Goal: Transaction & Acquisition: Purchase product/service

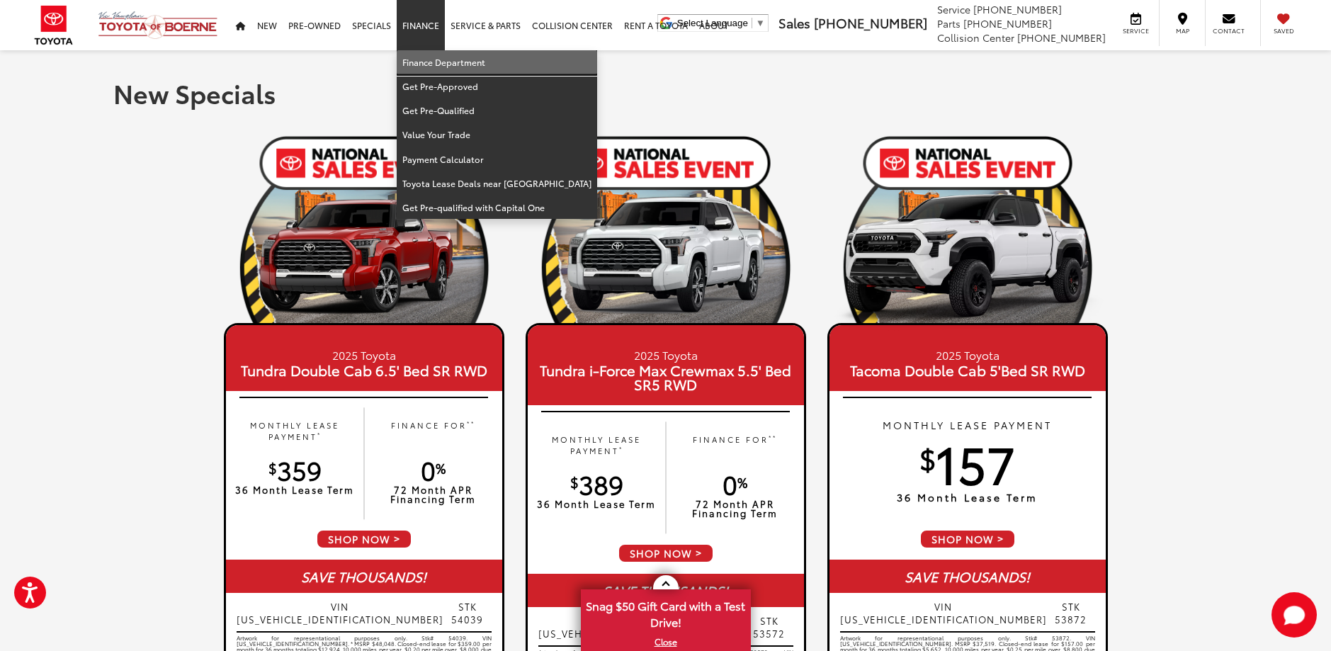
click at [429, 62] on link "Finance Department" at bounding box center [497, 62] width 200 height 24
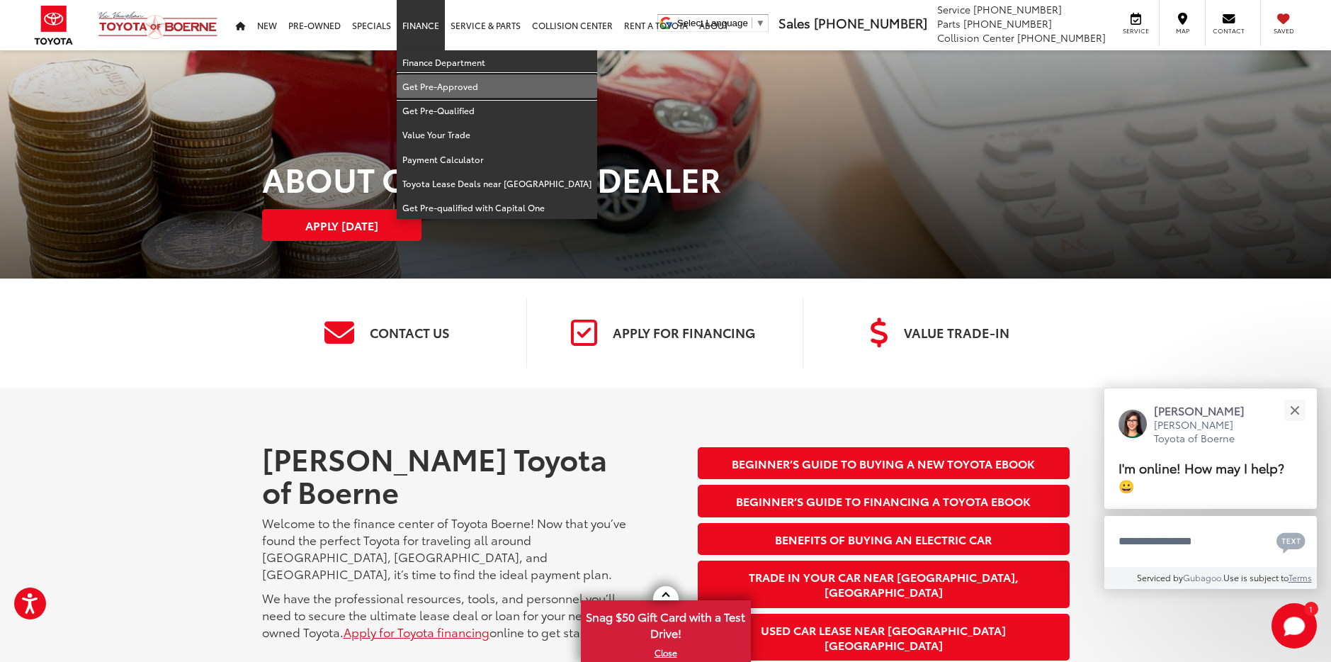
click at [433, 89] on link "Get Pre-Approved" at bounding box center [497, 86] width 200 height 24
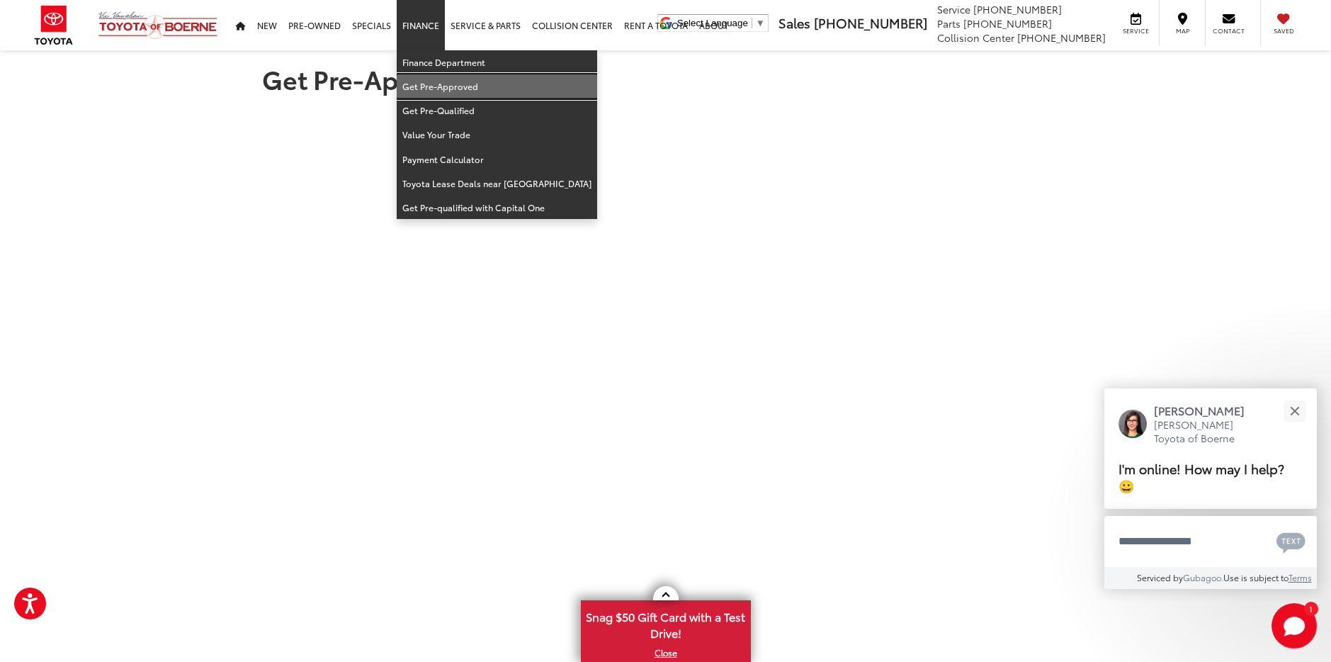
click at [432, 95] on link "Get Pre-Approved" at bounding box center [497, 86] width 200 height 24
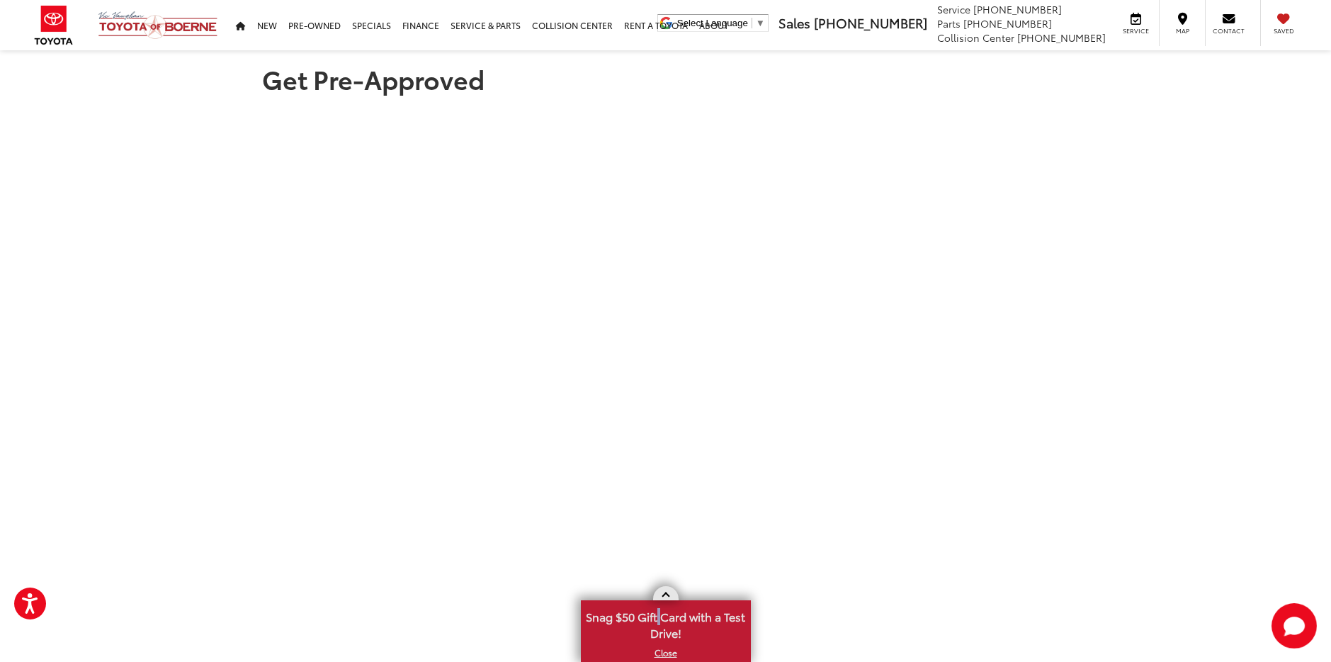
click at [661, 613] on span "Snag $50 Gift Card with a Test Drive!" at bounding box center [665, 622] width 167 height 43
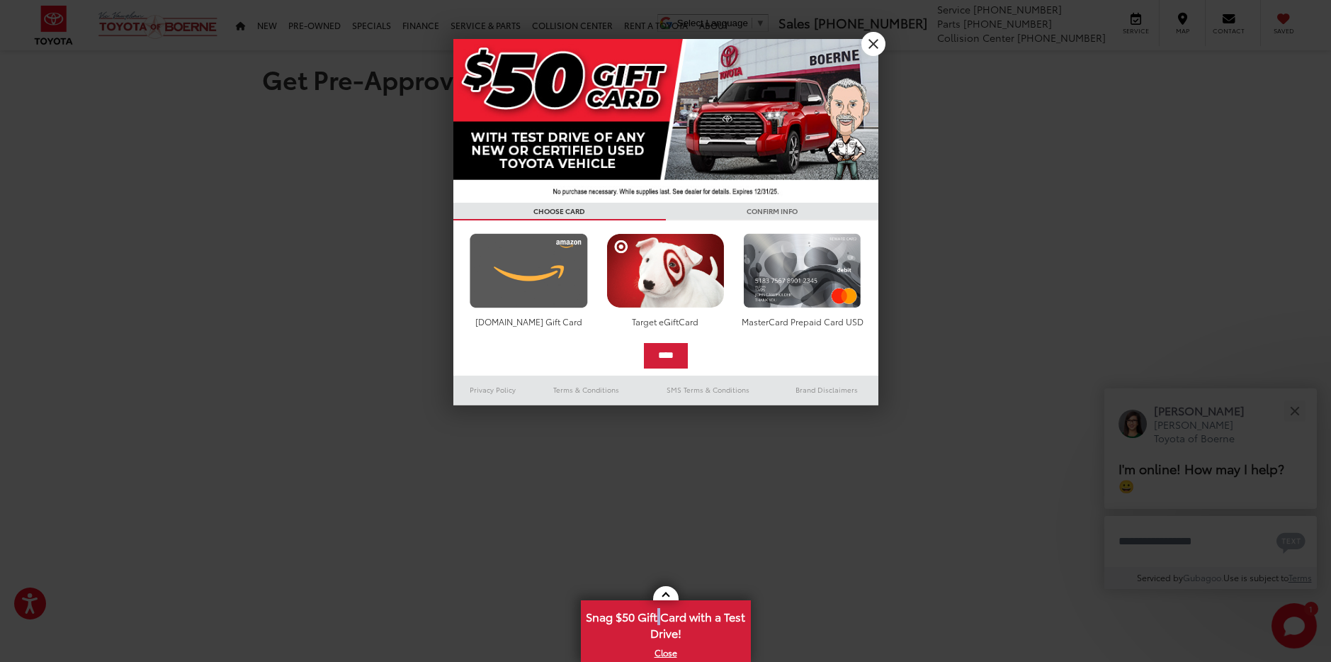
click at [585, 261] on img at bounding box center [528, 270] width 125 height 75
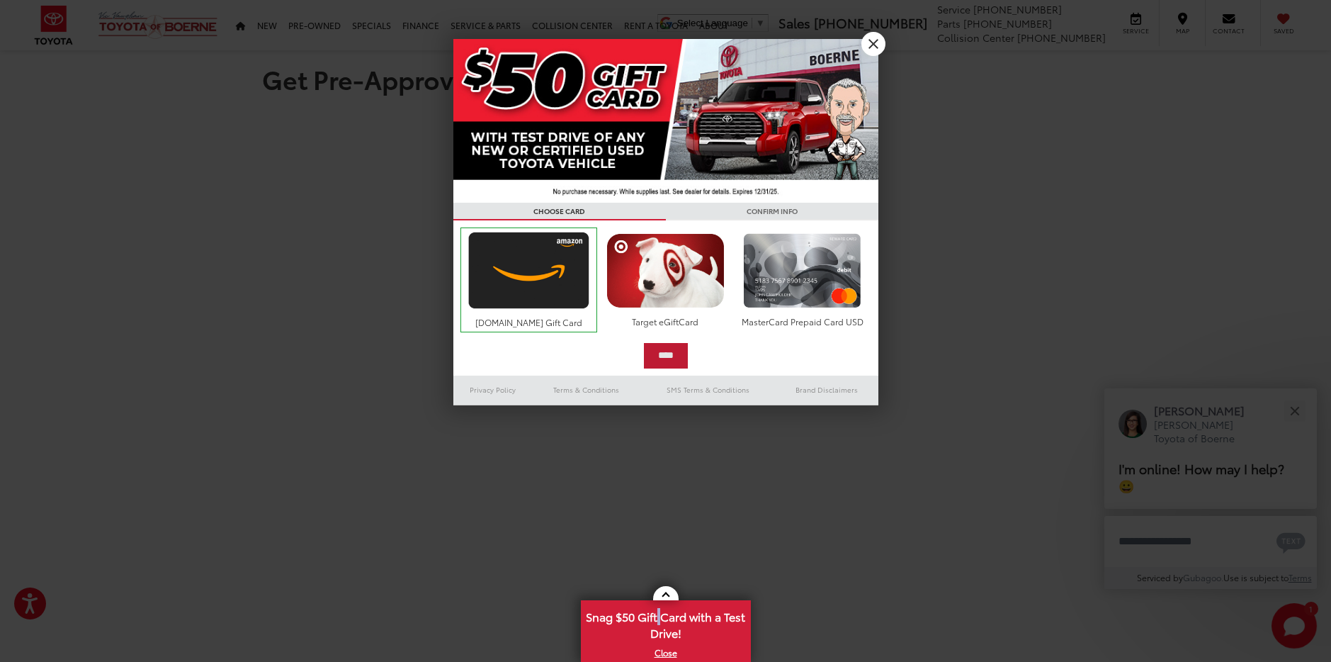
click at [665, 361] on input "****" at bounding box center [666, 355] width 44 height 25
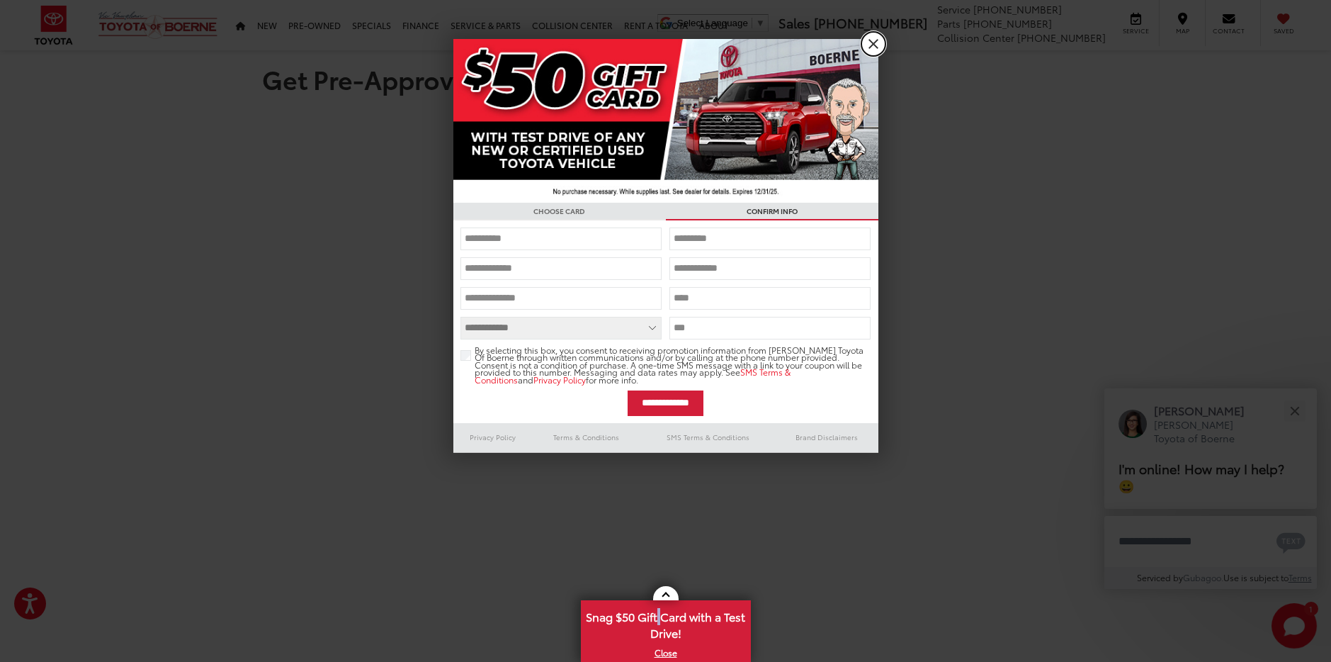
click at [862, 43] on link "X" at bounding box center [873, 44] width 24 height 24
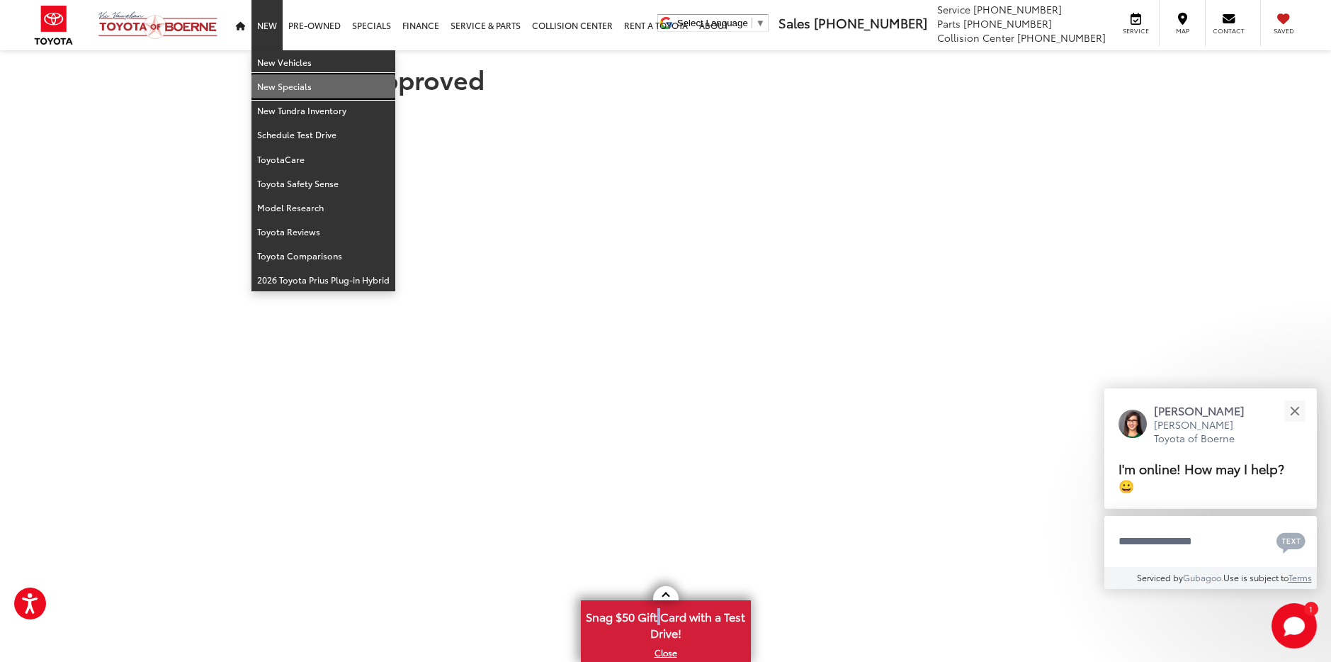
click at [271, 90] on link "New Specials" at bounding box center [323, 86] width 144 height 24
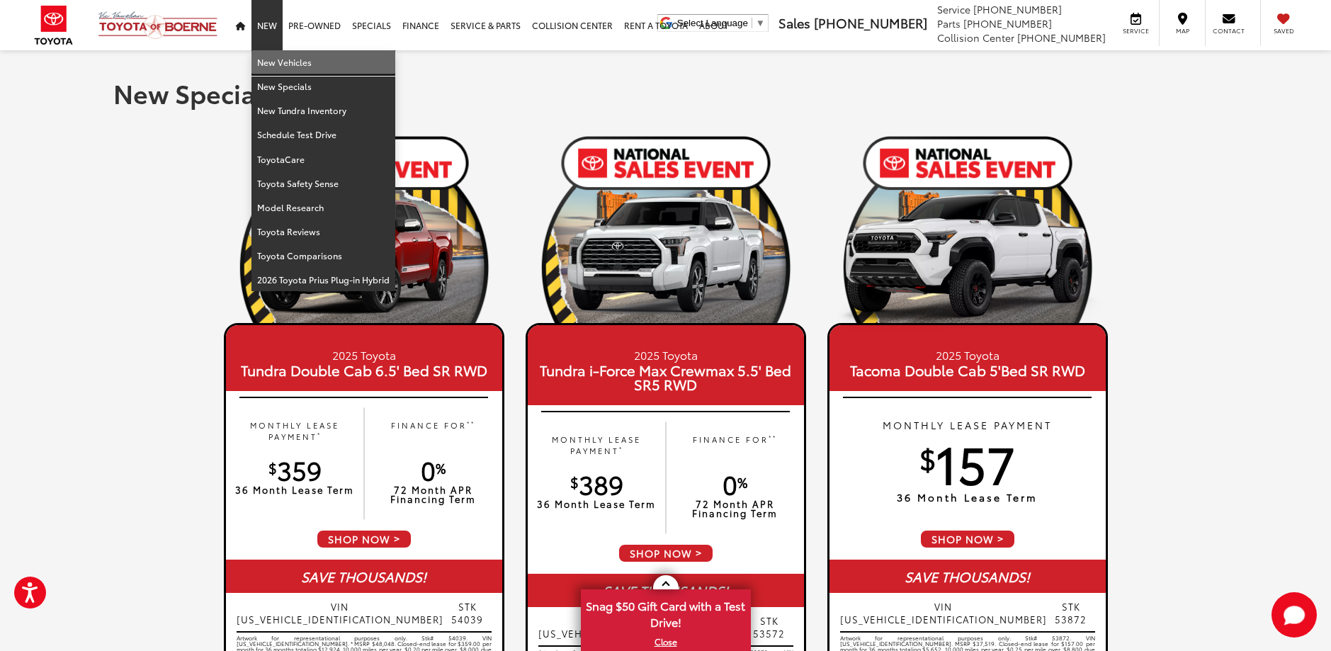
click at [272, 61] on link "New Vehicles" at bounding box center [323, 62] width 144 height 24
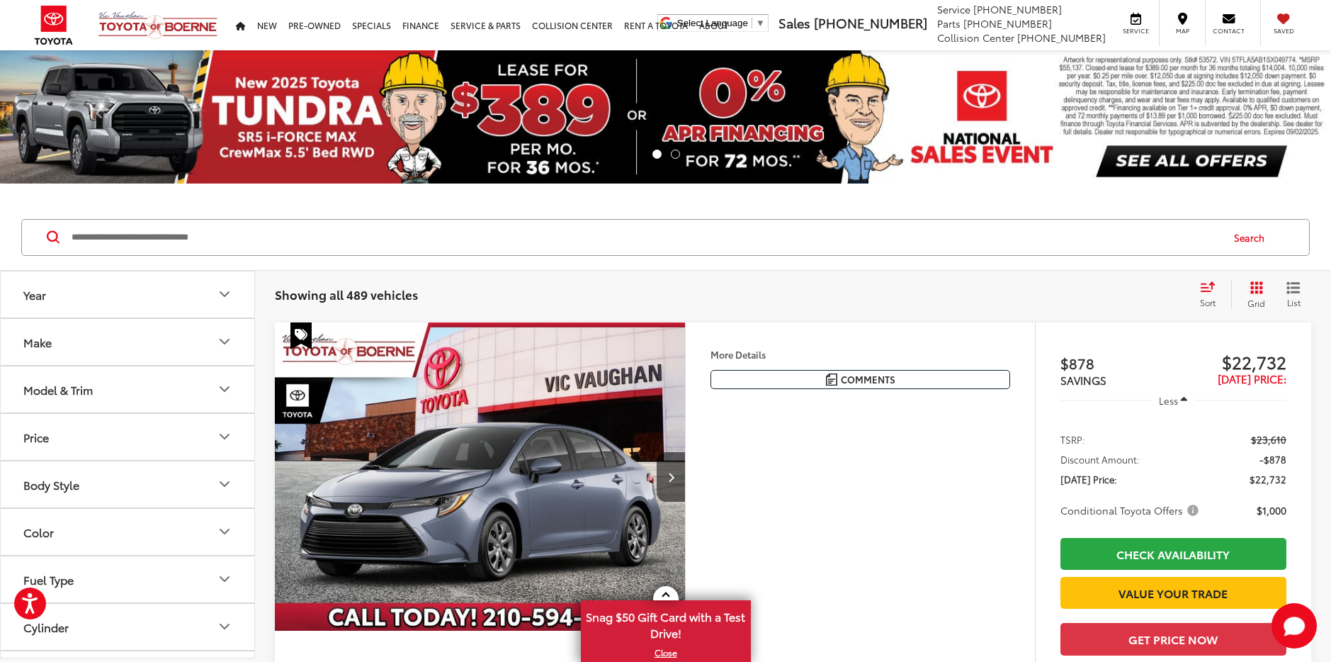
click at [188, 305] on button "Year" at bounding box center [128, 294] width 255 height 46
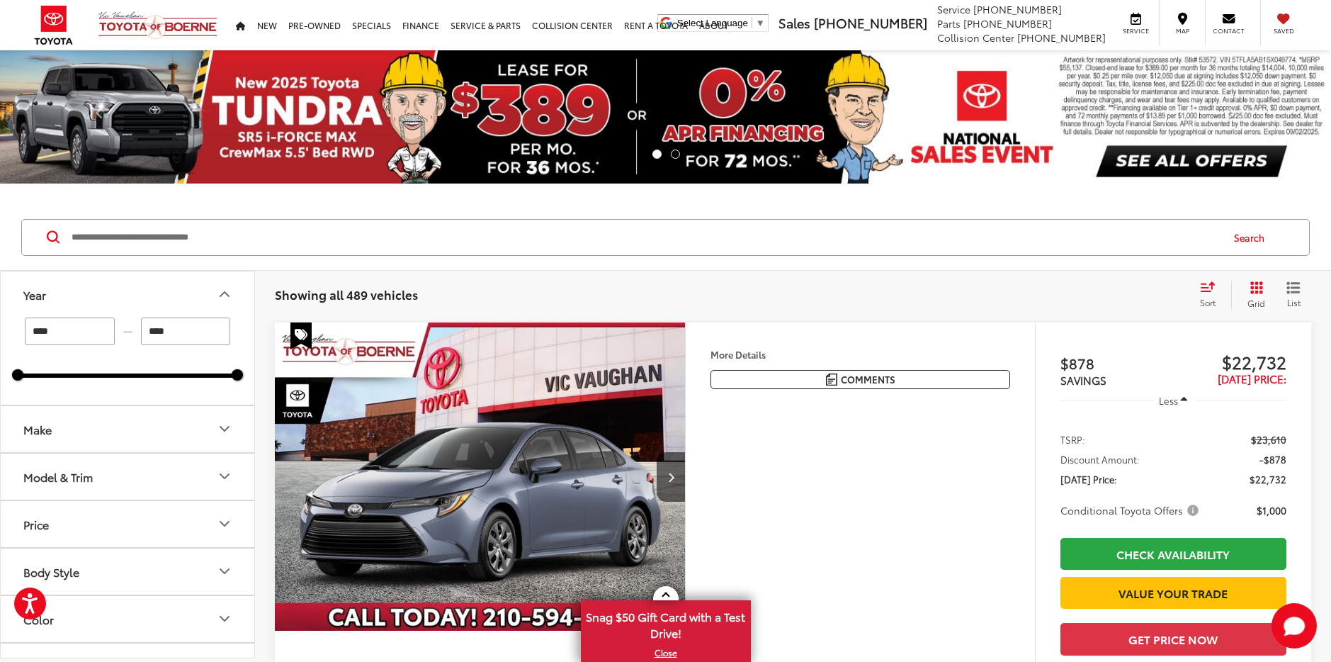
click at [203, 289] on button "Year" at bounding box center [128, 294] width 255 height 46
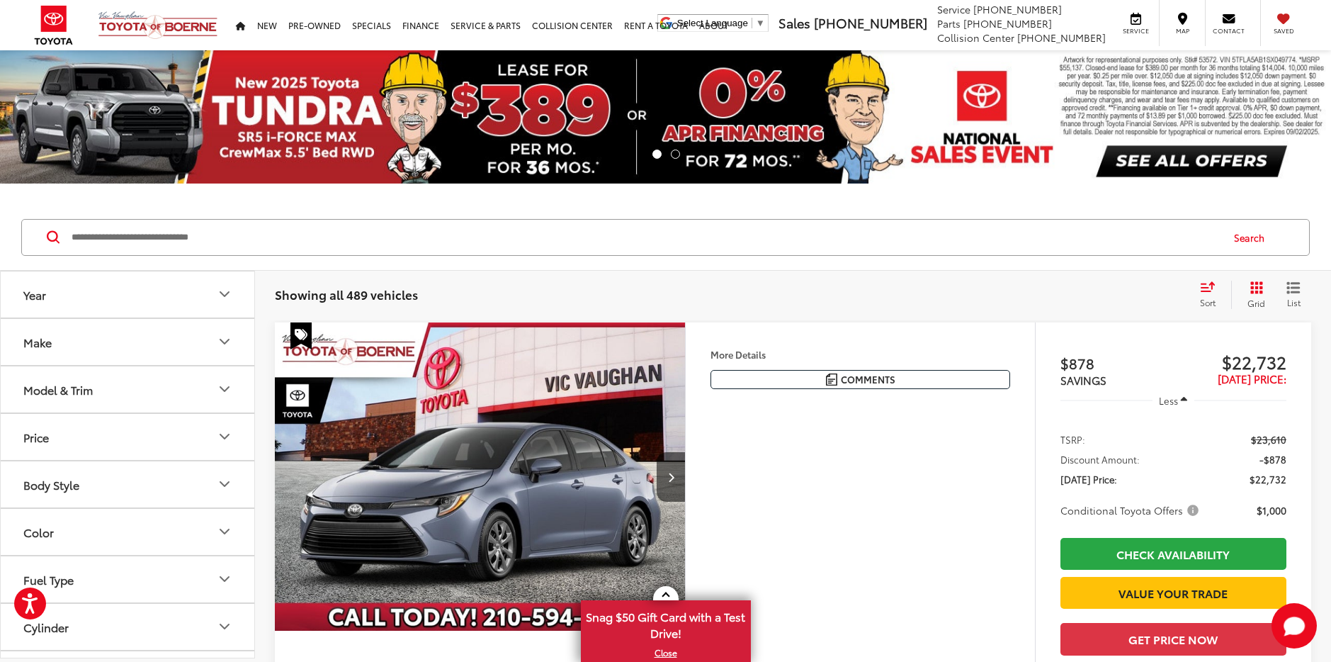
scroll to position [71, 0]
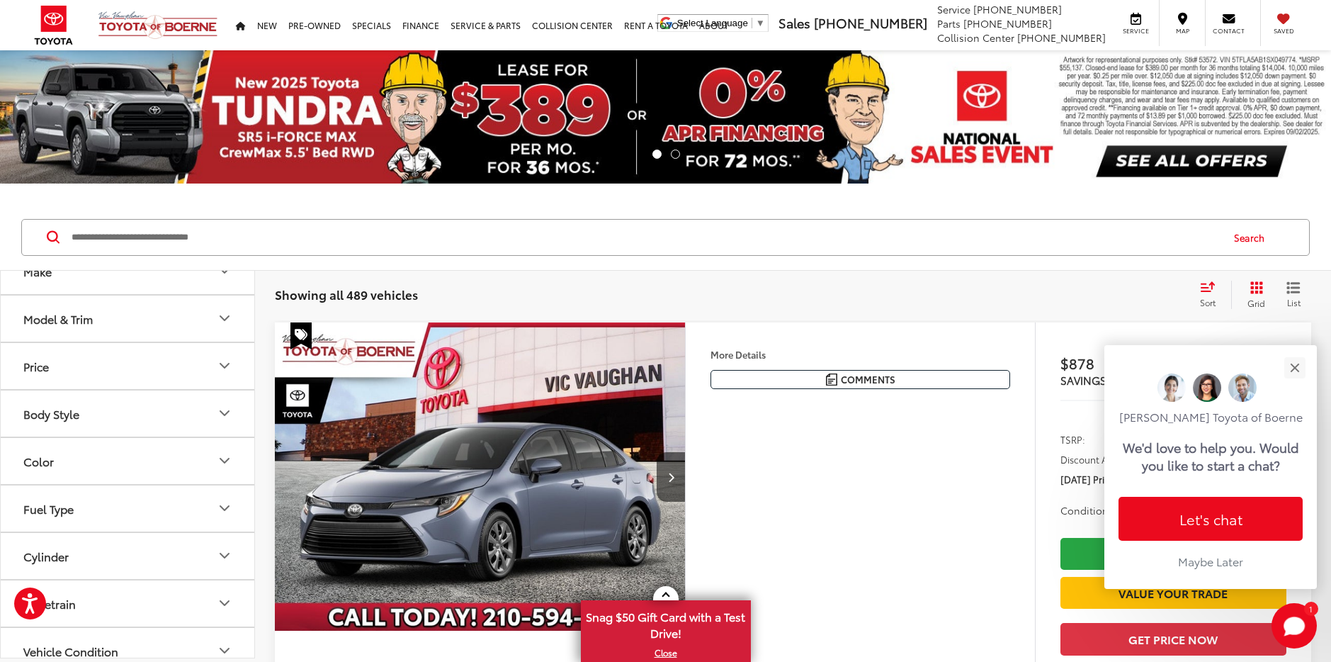
click at [175, 319] on button "Model & Trim" at bounding box center [128, 318] width 255 height 46
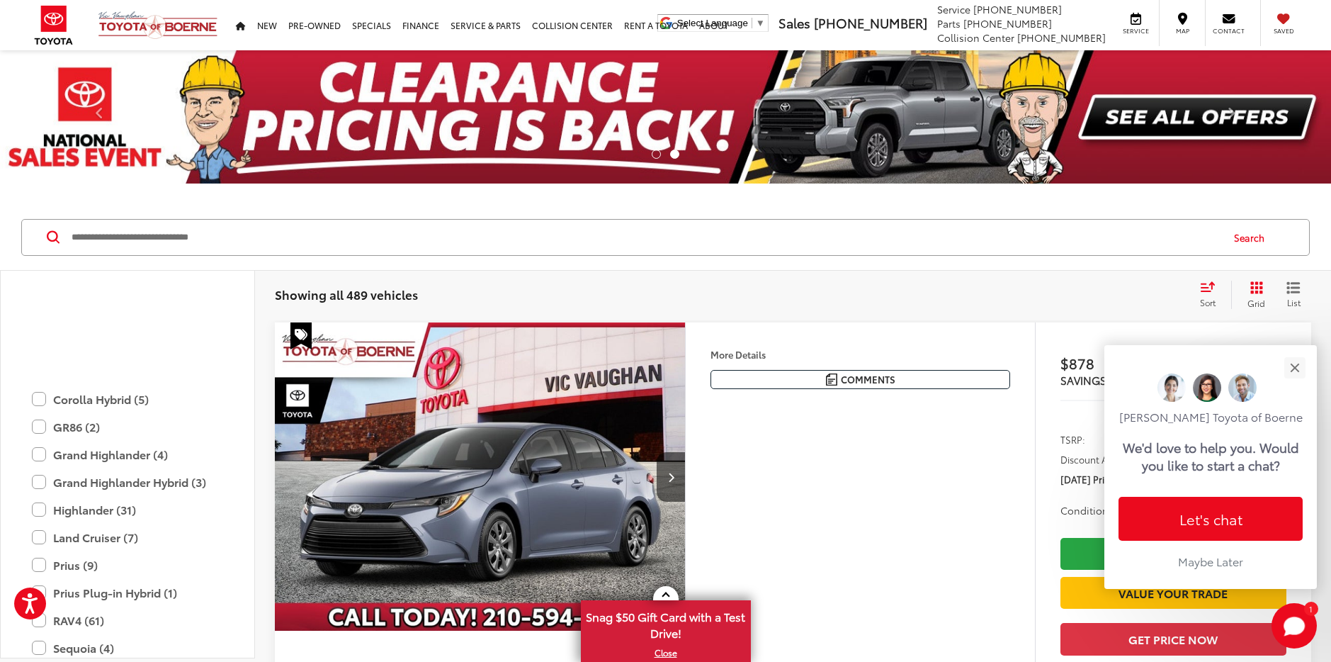
scroll to position [346, 0]
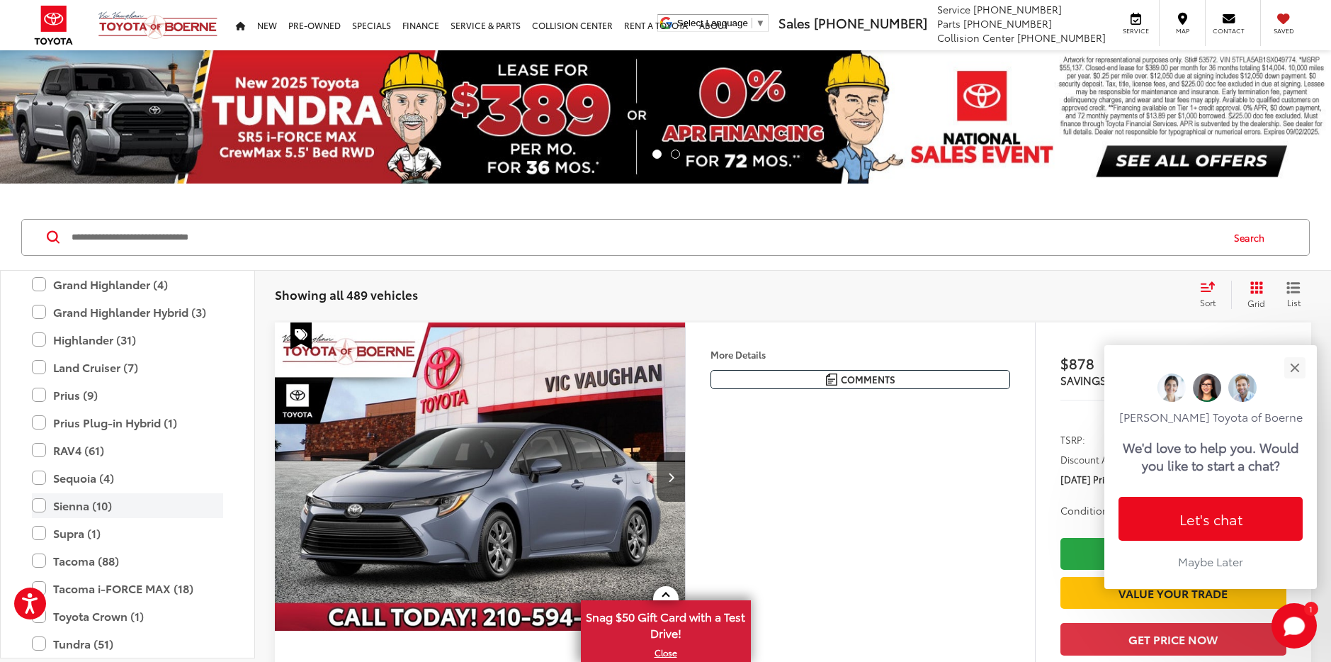
click at [115, 505] on label "Sienna (10)" at bounding box center [127, 505] width 191 height 25
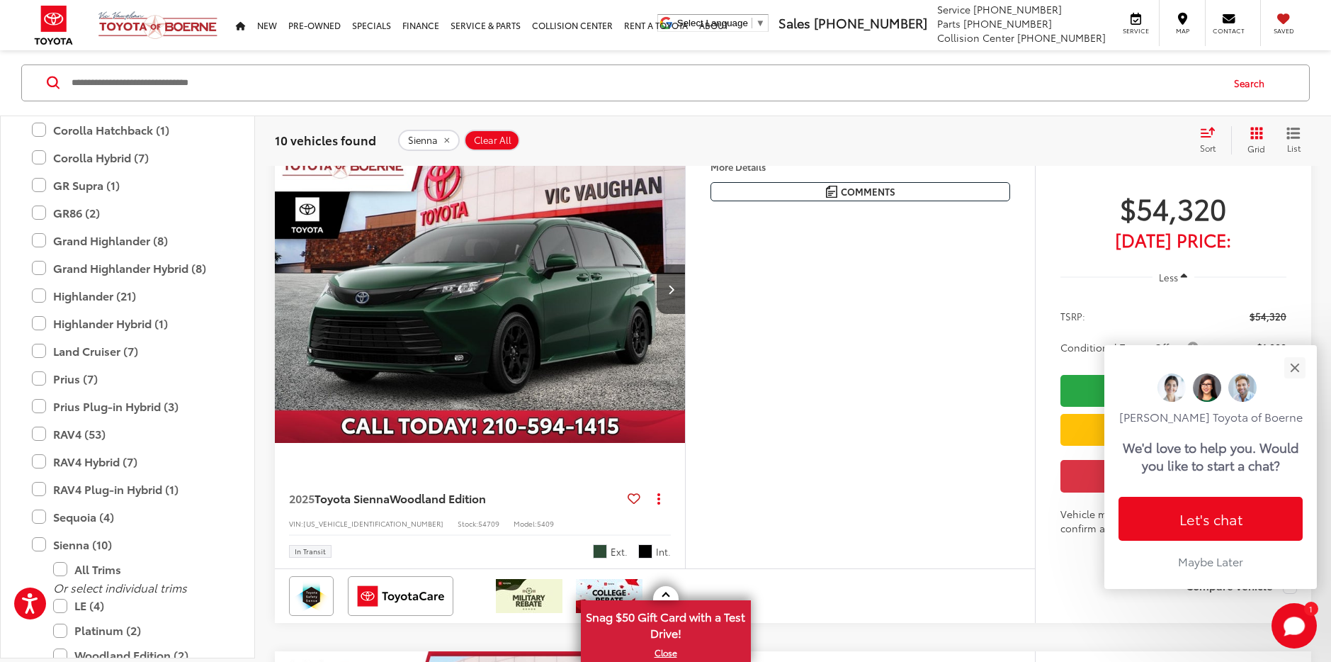
scroll to position [212, 0]
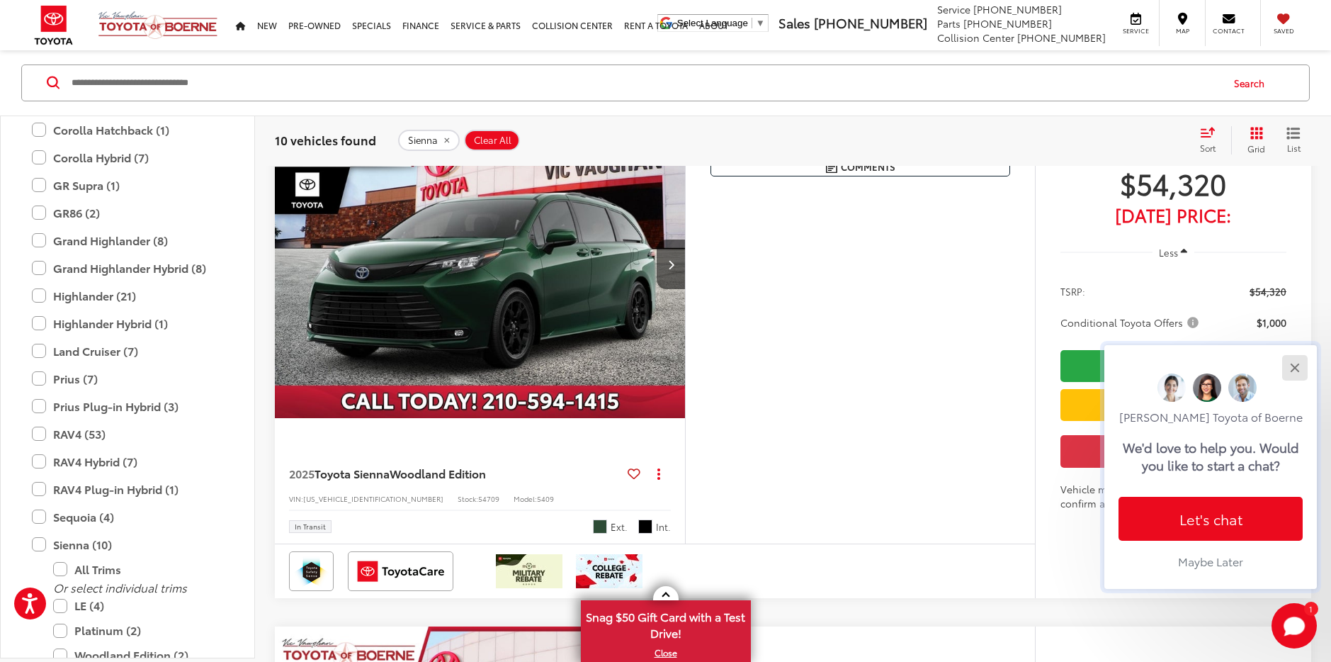
click at [1300, 370] on button "Close" at bounding box center [1294, 367] width 30 height 30
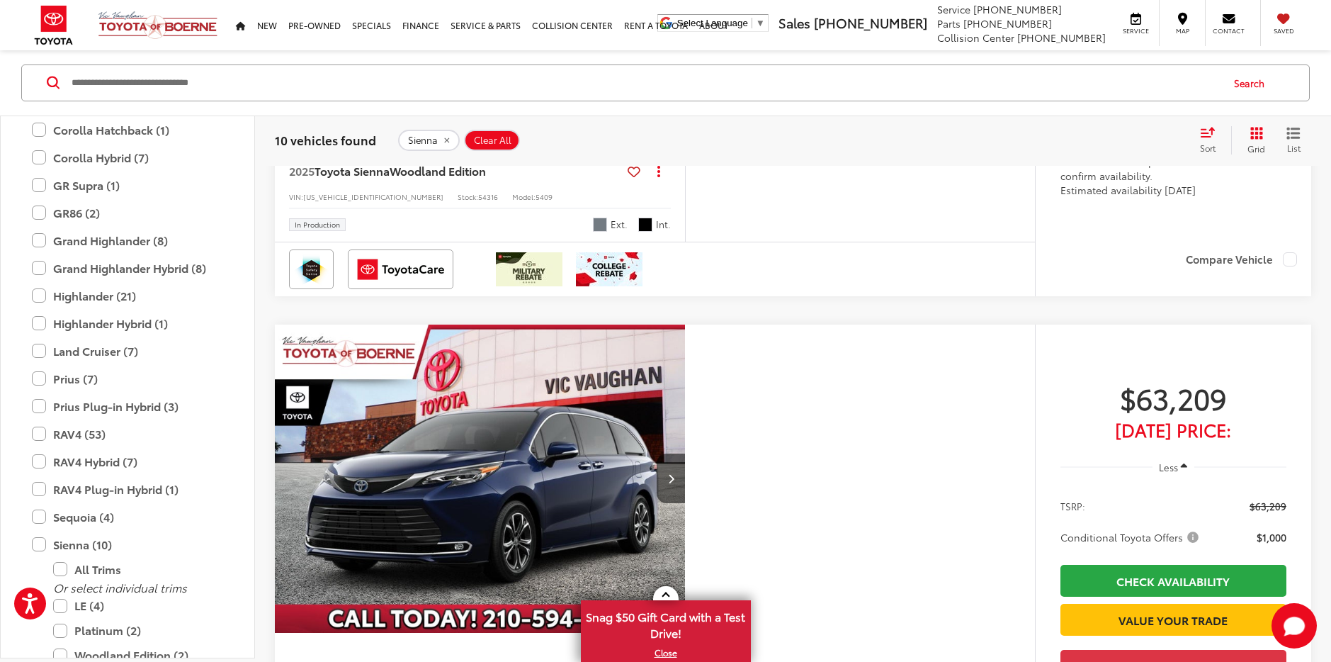
scroll to position [4179, 0]
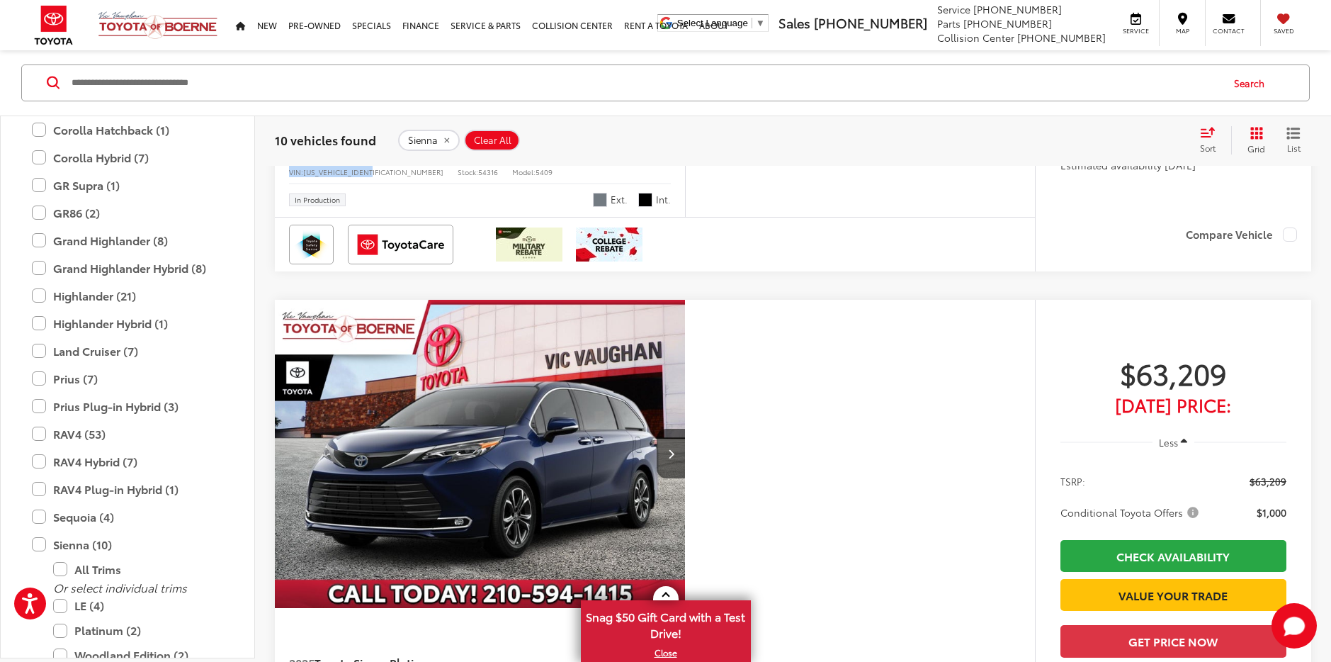
drag, startPoint x: 381, startPoint y: 516, endPoint x: 288, endPoint y: 516, distance: 92.8
click at [288, 217] on div "2025 Toyota Sienna Woodland Edition Copy Link Share Print View Details VIN: [US…" at bounding box center [480, 168] width 410 height 97
drag, startPoint x: 288, startPoint y: 516, endPoint x: 301, endPoint y: 513, distance: 13.1
copy div "VIN: [US_VEHICLE_IDENTIFICATION_NUMBER]"
click at [1288, 626] on polygon "Start Chat" at bounding box center [1290, 628] width 12 height 14
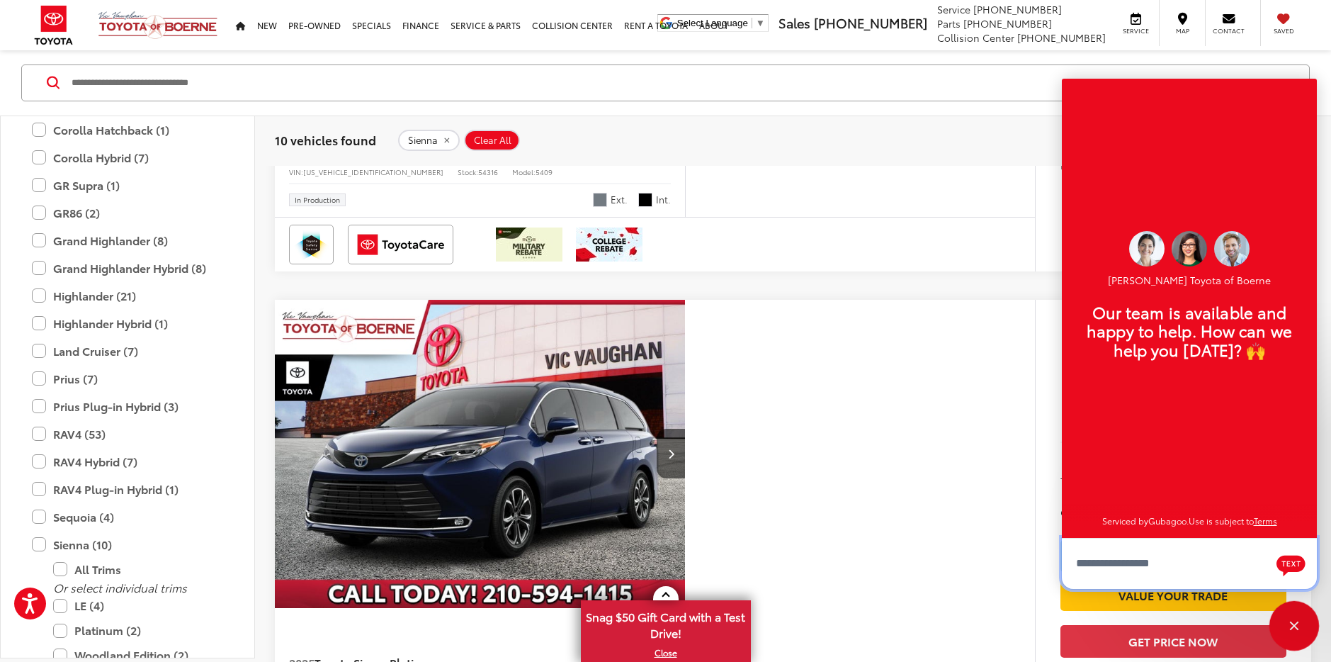
scroll to position [17, 0]
click at [1147, 562] on textarea "Type your message" at bounding box center [1189, 563] width 255 height 51
paste textarea "**********"
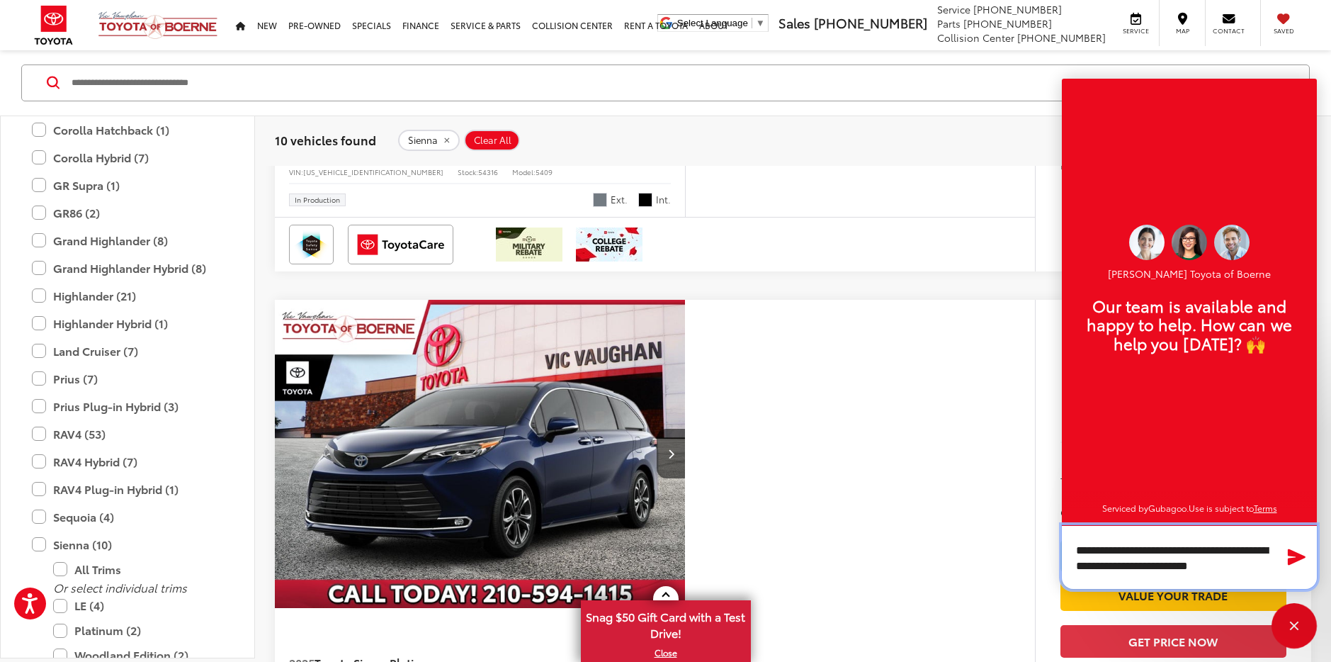
scroll to position [1, 0]
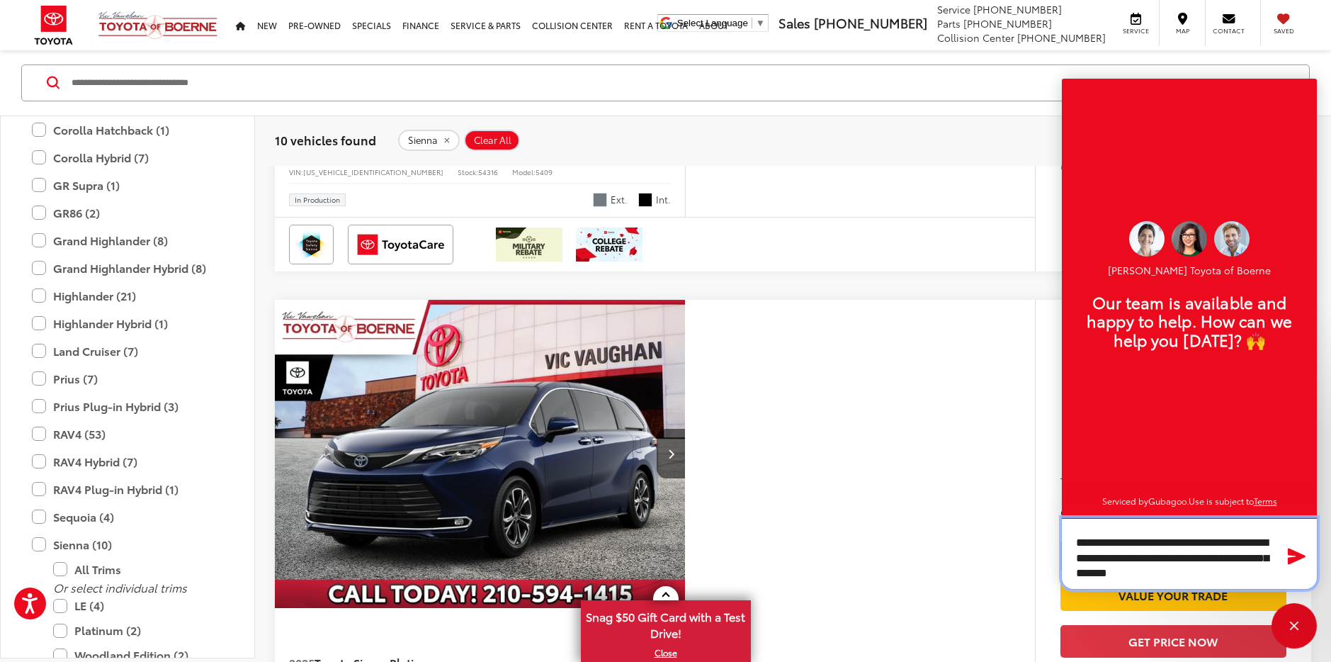
type textarea "**********"
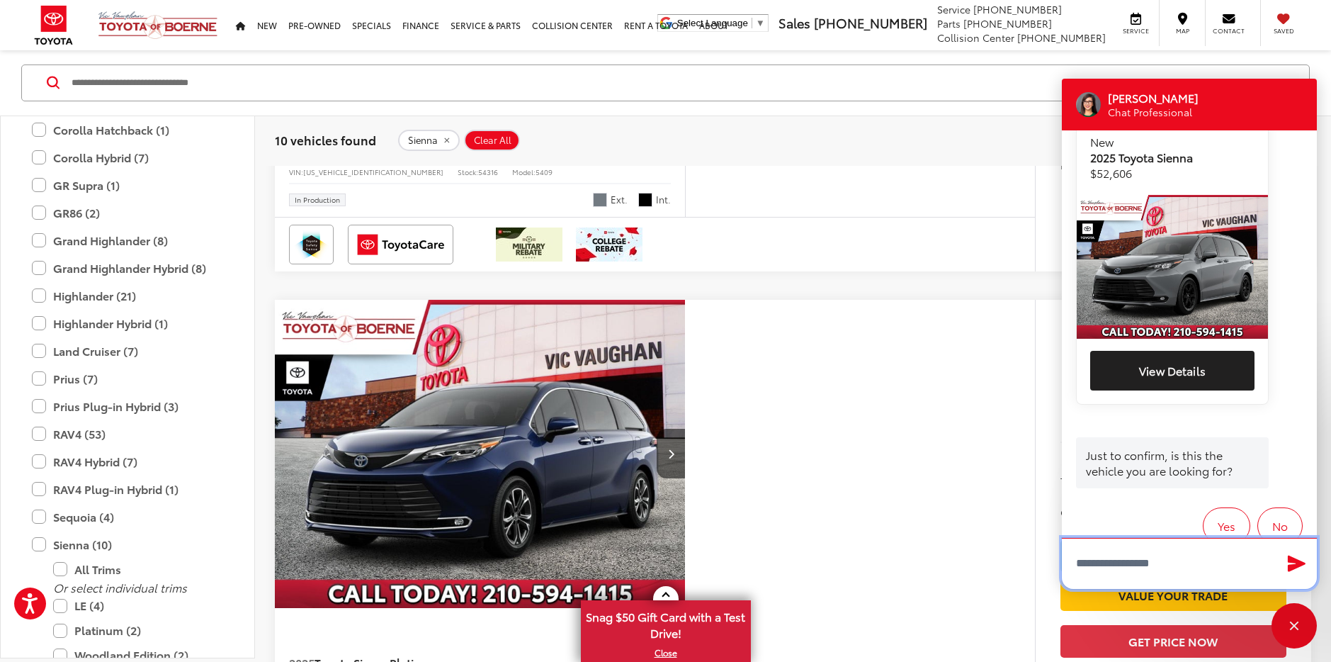
scroll to position [288, 0]
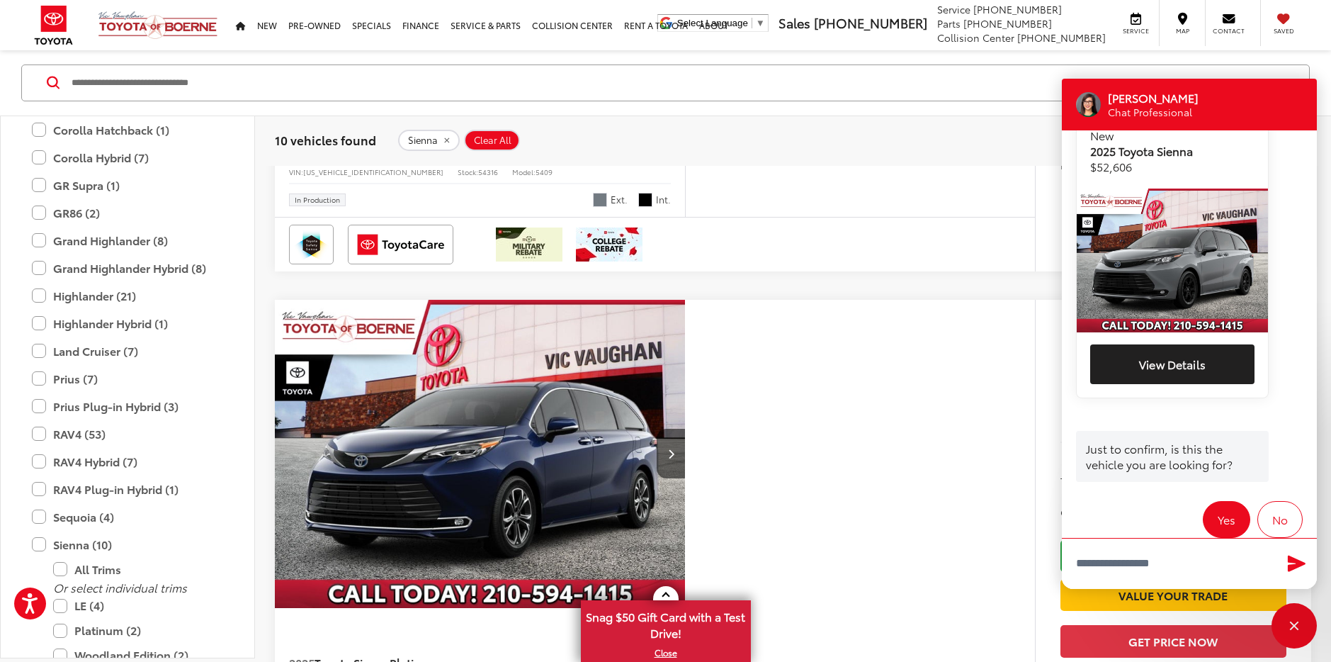
click at [1203, 501] on button "Yes" at bounding box center [1226, 519] width 47 height 37
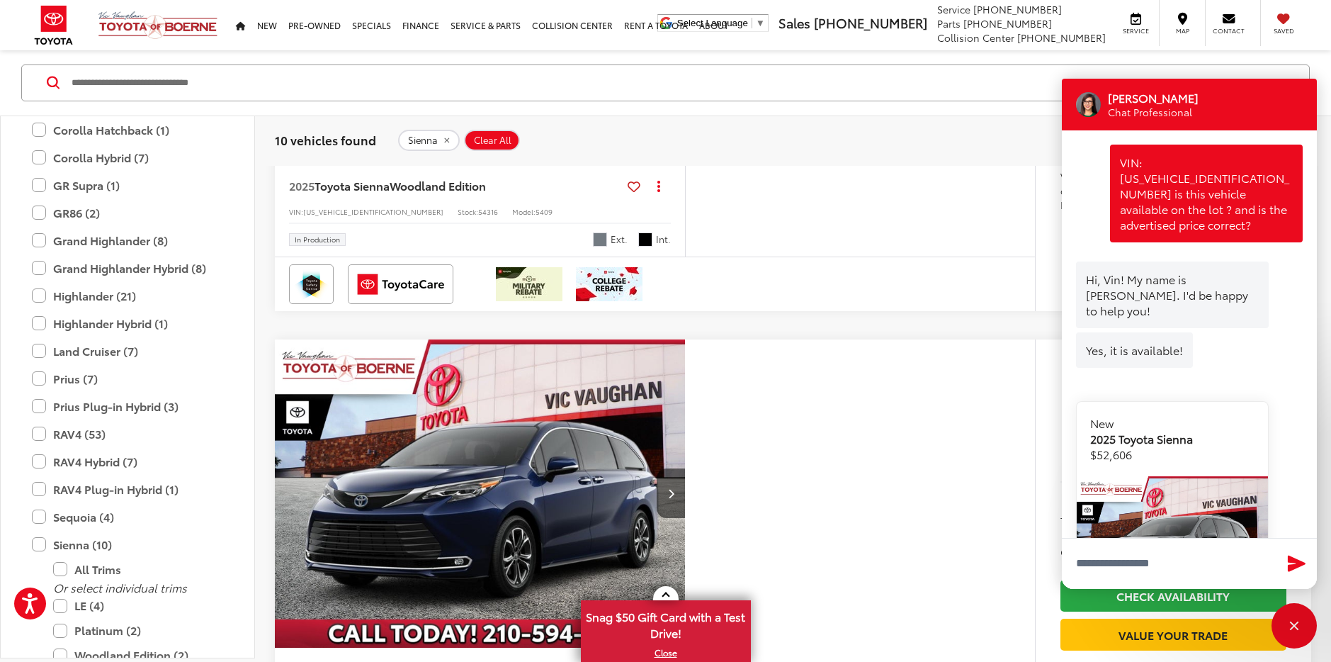
scroll to position [4108, 0]
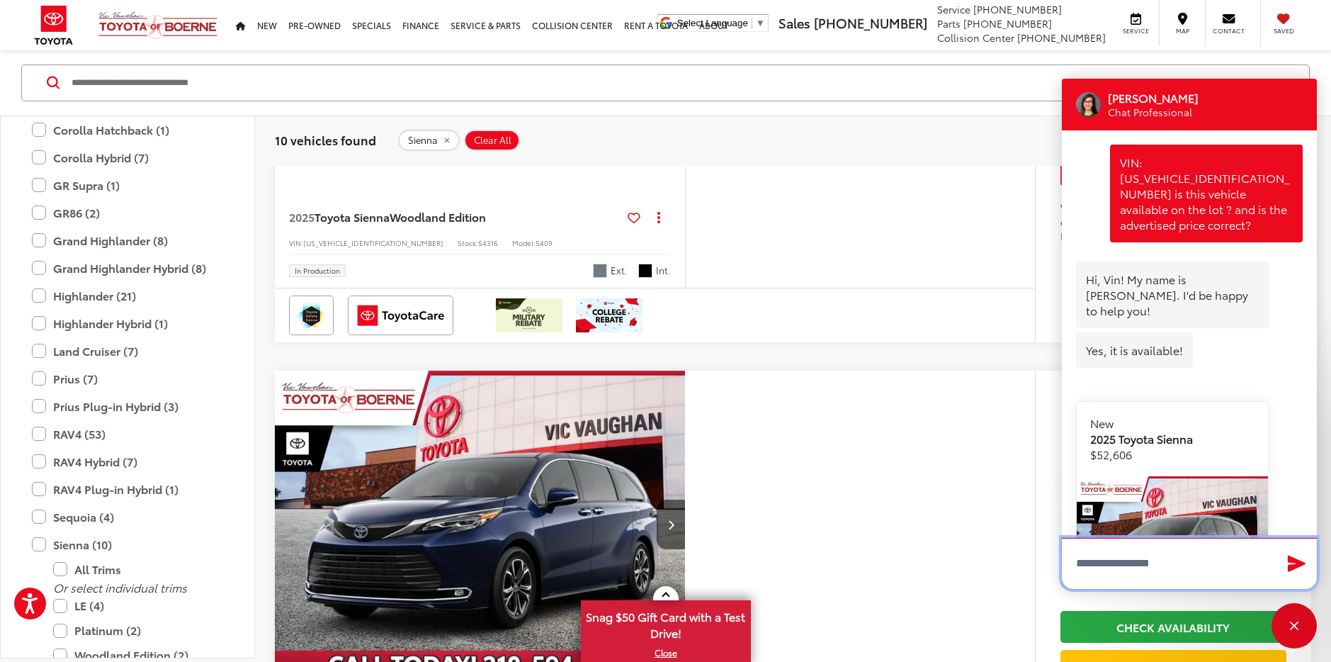
click at [1110, 559] on input "Type your message" at bounding box center [1189, 563] width 255 height 51
type input "*"
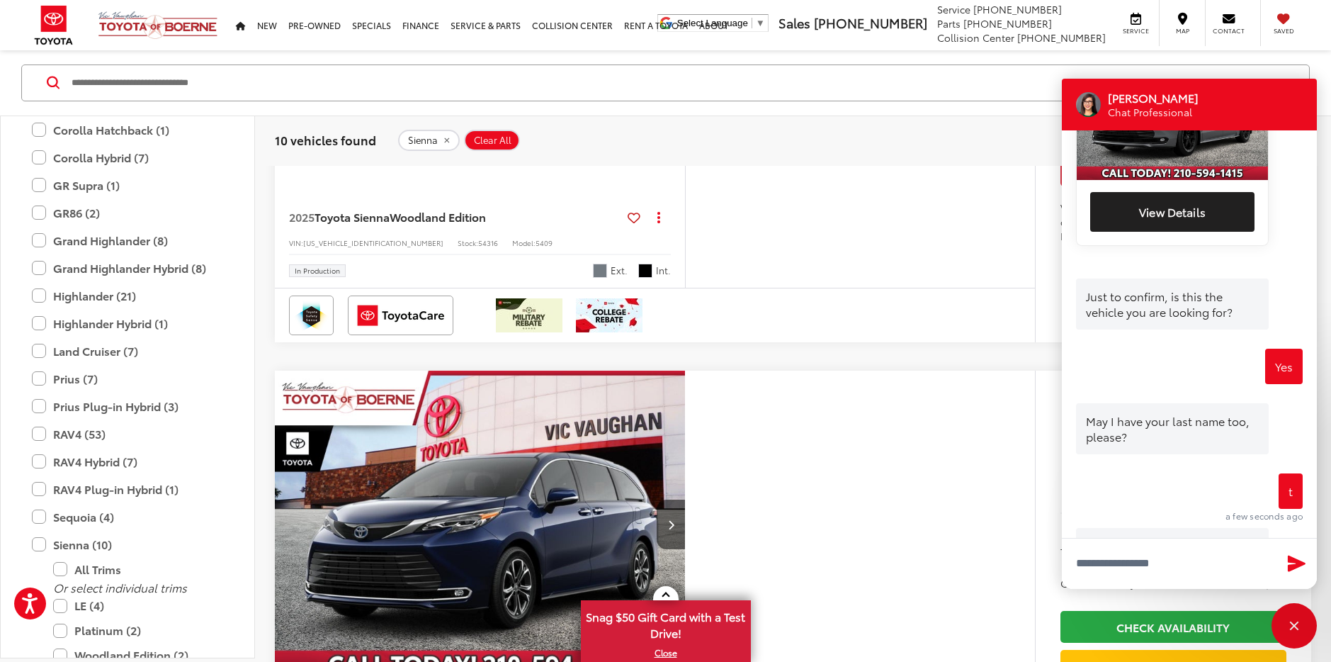
scroll to position [479, 0]
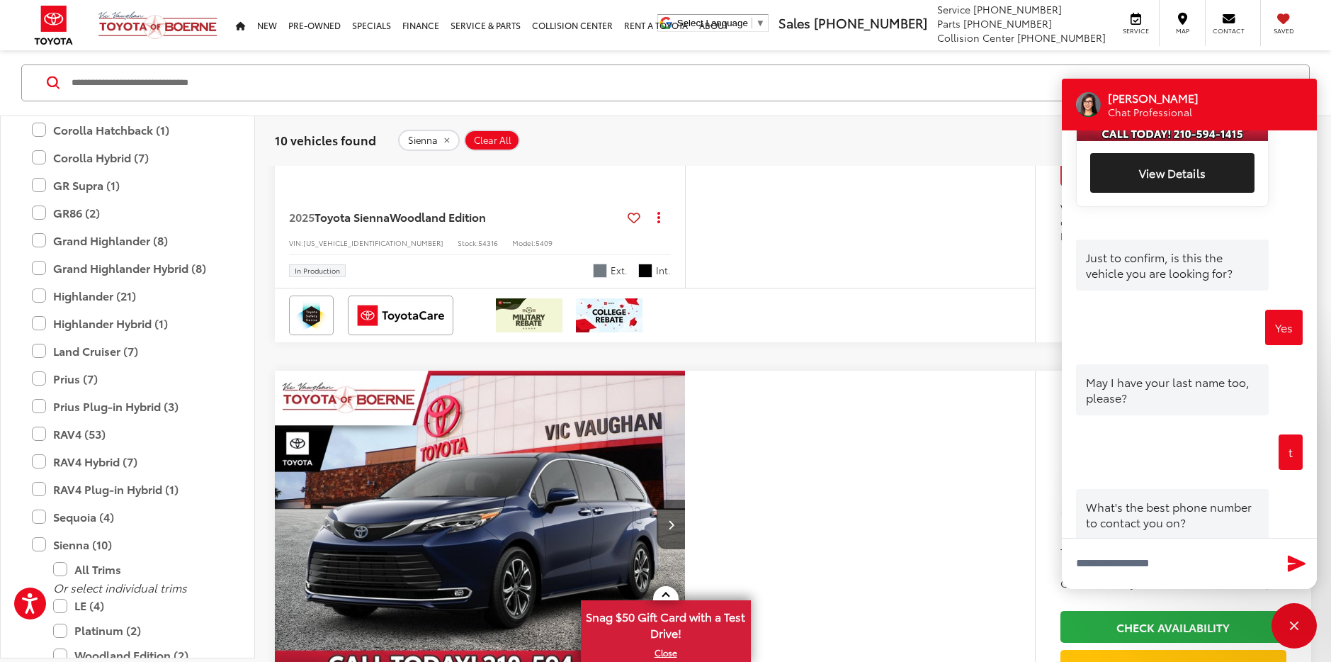
click at [944, 288] on div "More Details Comments Dealer Comments Cement 2025 Toyota Sienna Woodland Editio…" at bounding box center [860, 70] width 350 height 433
click at [1276, 637] on div "Close" at bounding box center [1293, 625] width 45 height 45
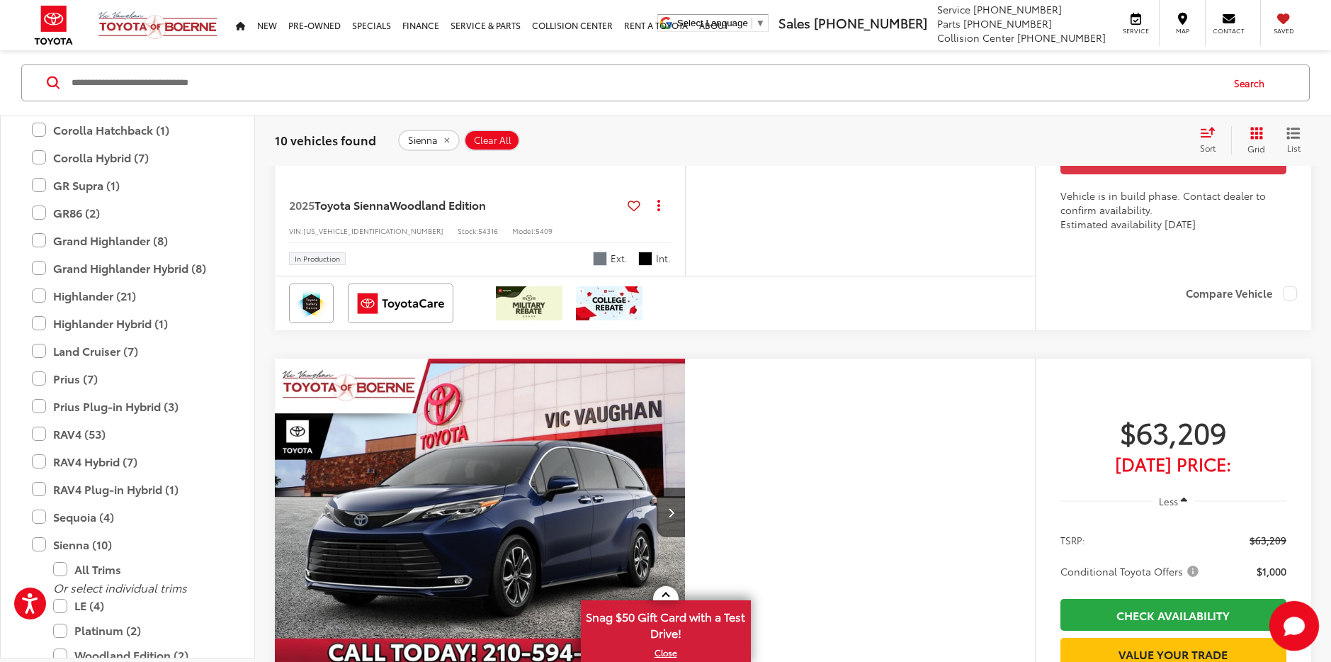
scroll to position [4145, 0]
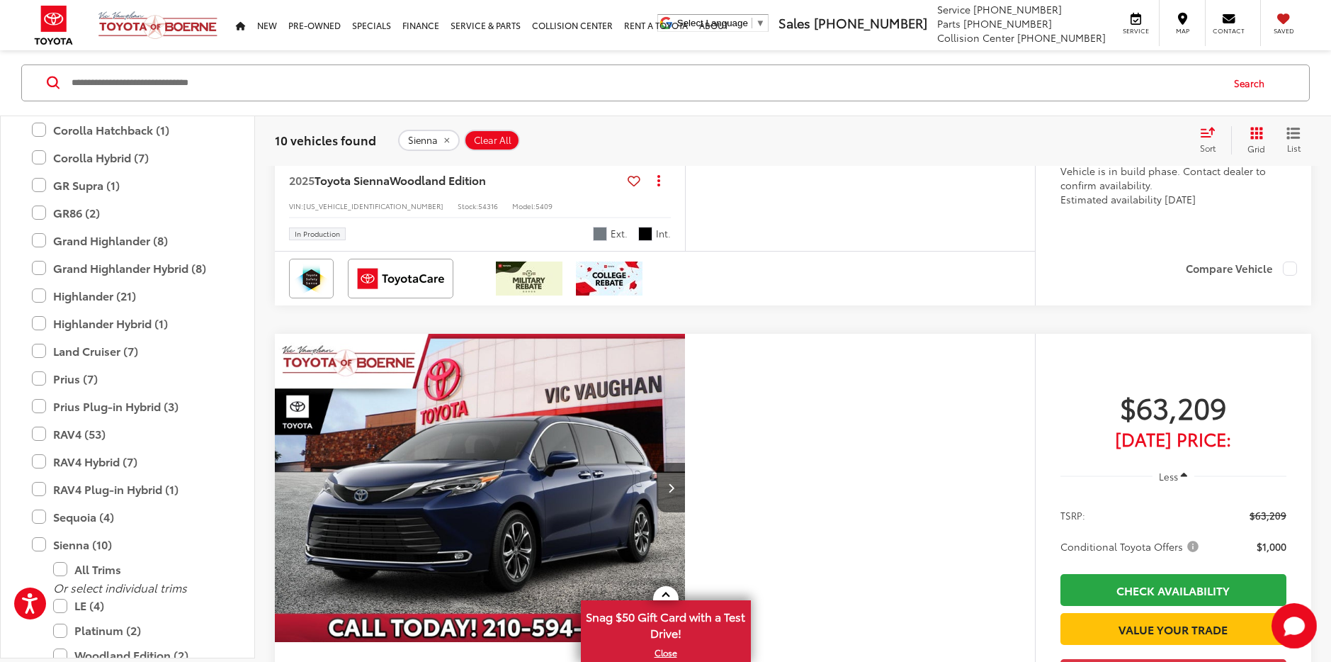
click at [1060, 110] on capital-one-entry-button at bounding box center [1060, 110] width 0 height 0
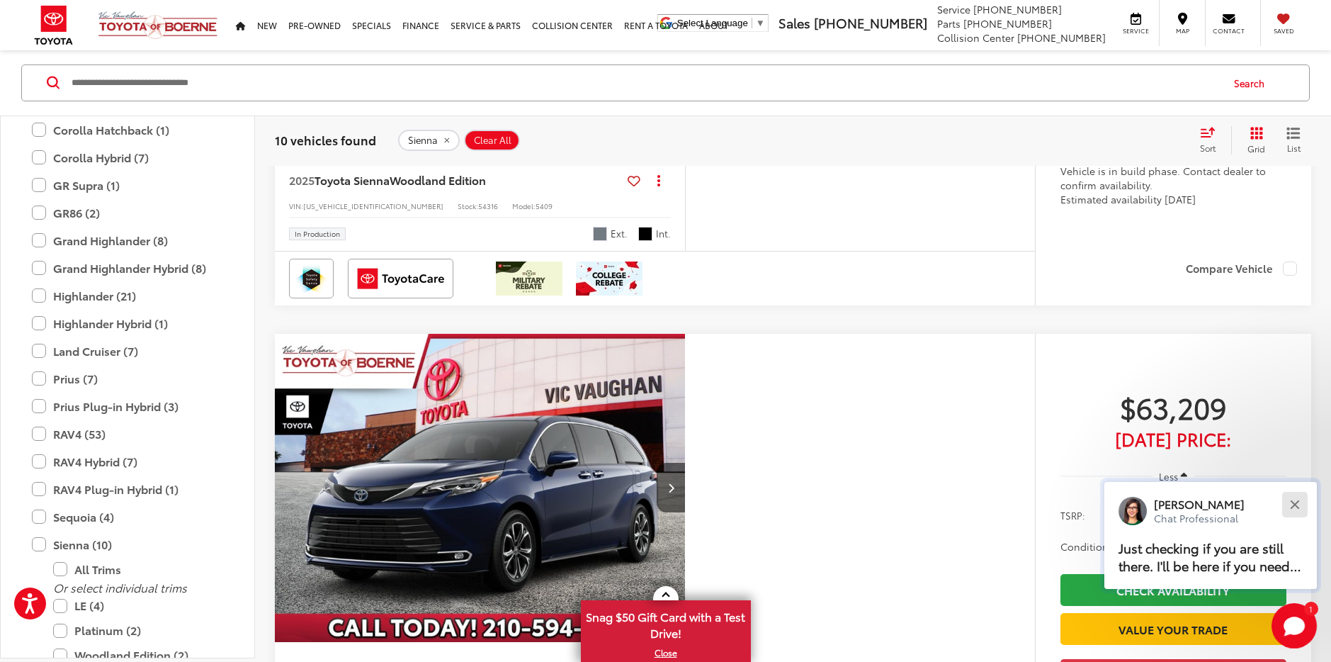
click at [1300, 501] on button "Close" at bounding box center [1294, 504] width 30 height 30
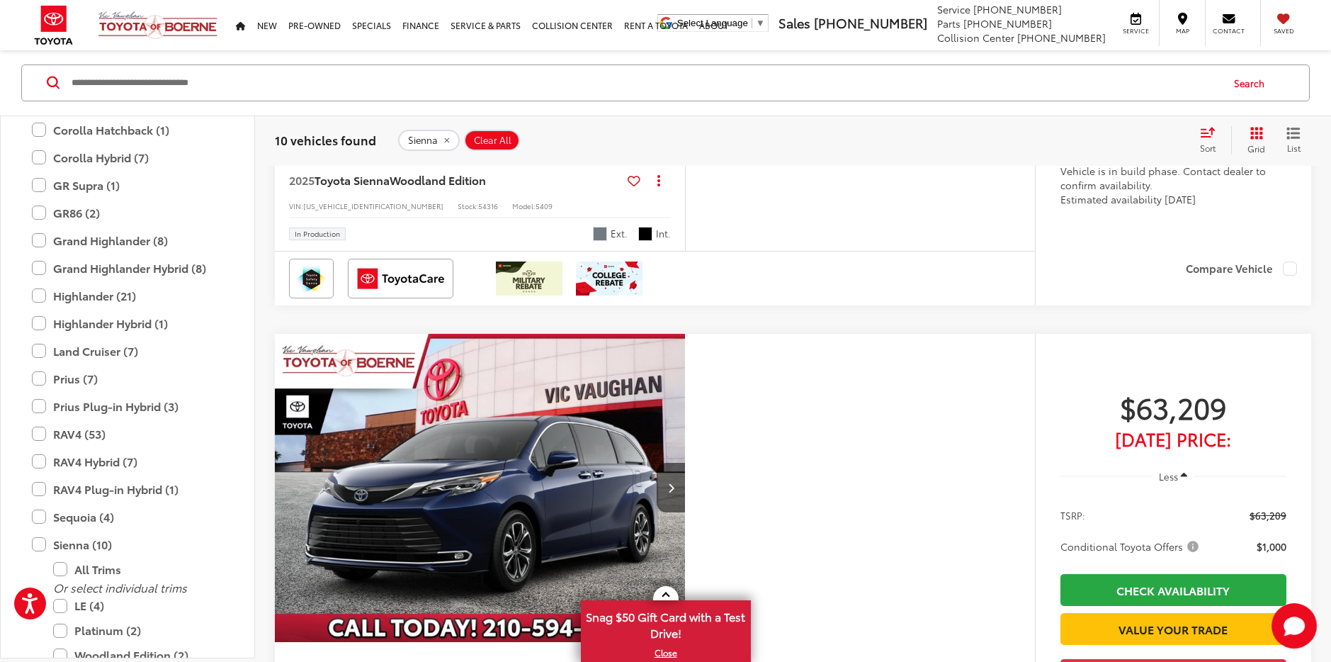
click at [1060, 110] on capital-one-entry-button at bounding box center [1060, 110] width 0 height 0
click at [1184, 11] on span "Conditional Toyota Offers" at bounding box center [1130, 4] width 141 height 14
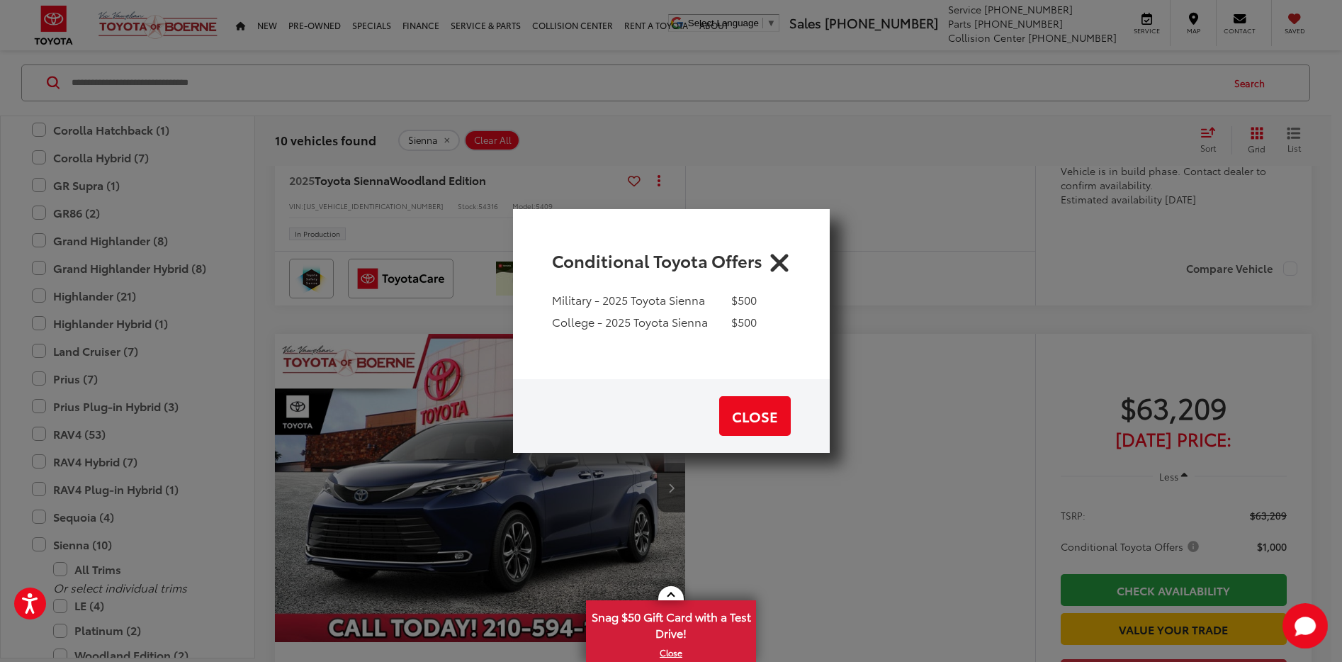
click at [783, 256] on icon "Close" at bounding box center [779, 260] width 23 height 23
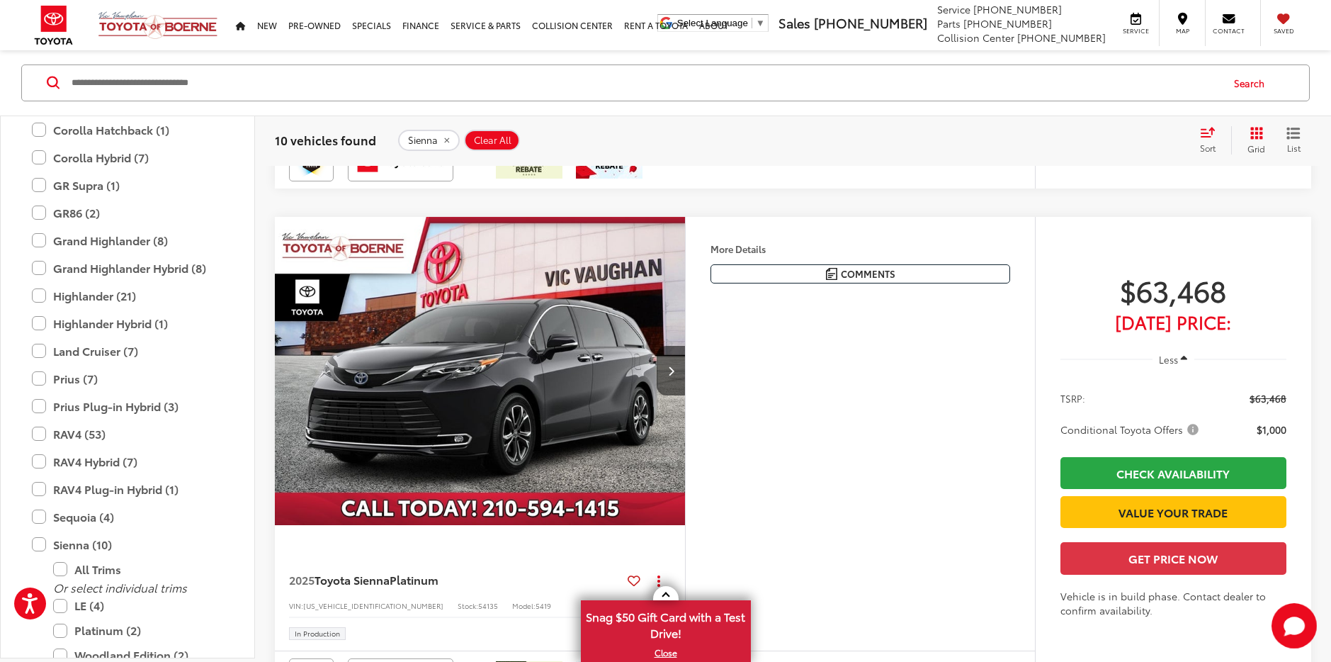
scroll to position [4782, 0]
